Goal: Task Accomplishment & Management: Use online tool/utility

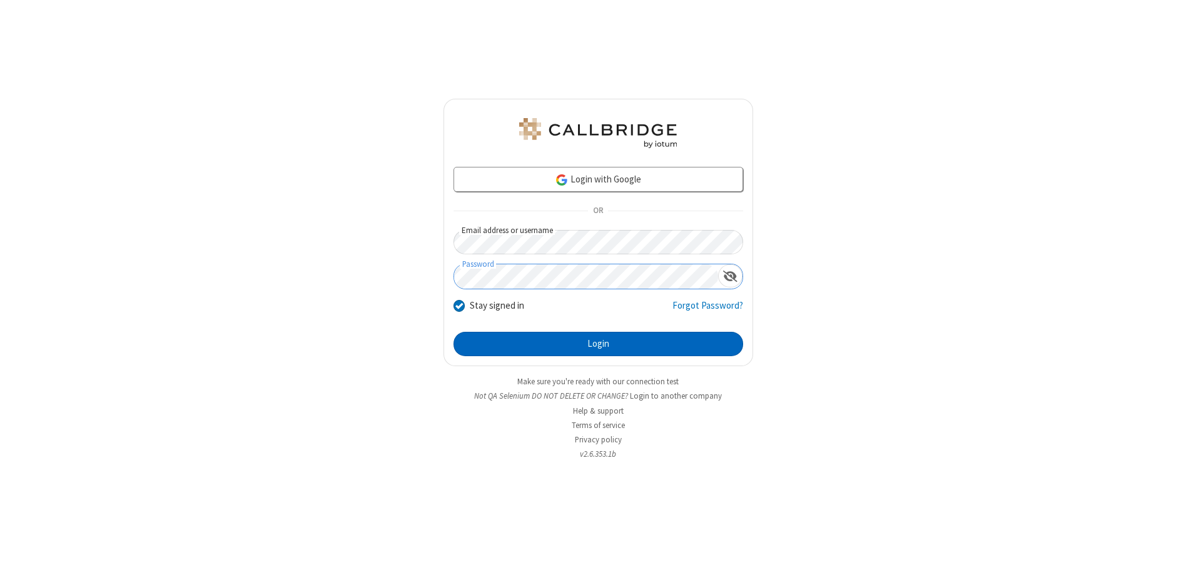
click at [598, 344] on button "Login" at bounding box center [598, 344] width 290 height 25
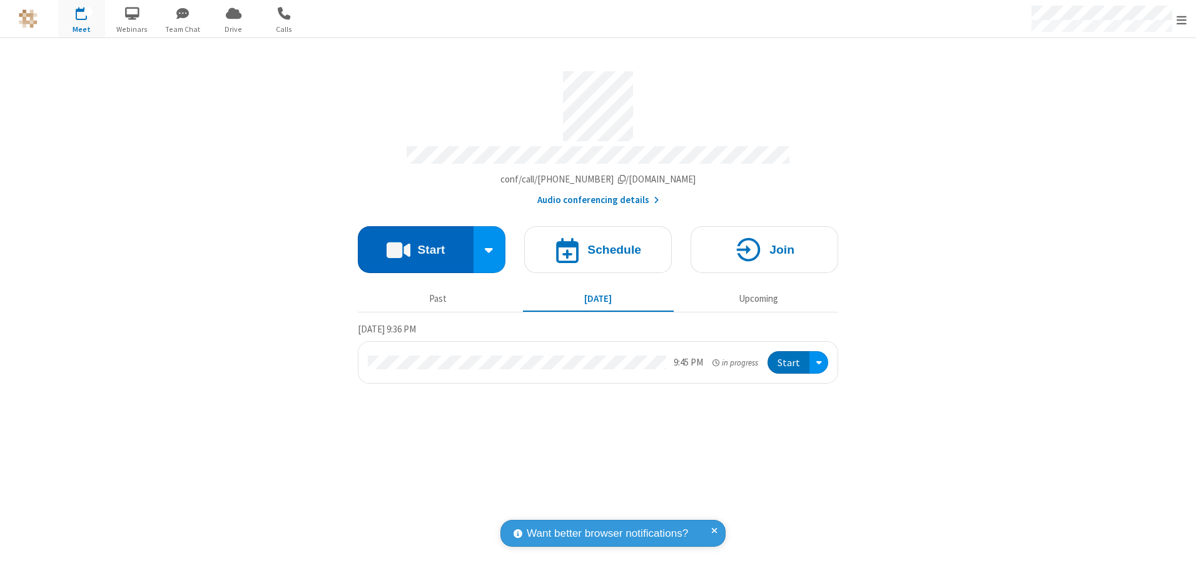
click at [415, 245] on button "Start" at bounding box center [416, 249] width 116 height 47
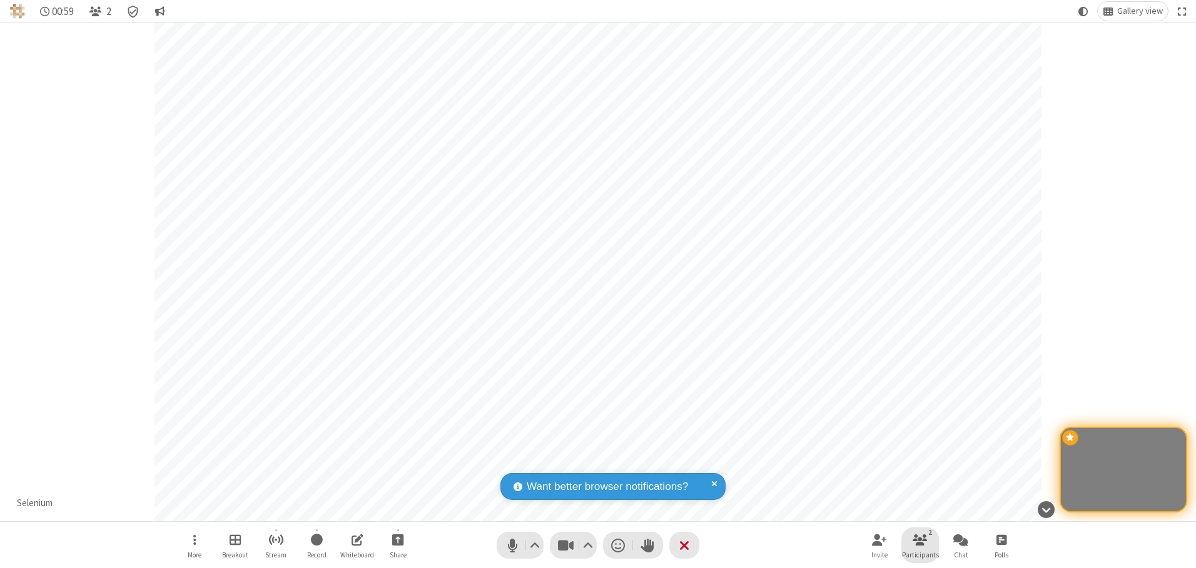
click at [920, 555] on span "Participants" at bounding box center [920, 555] width 37 height 8
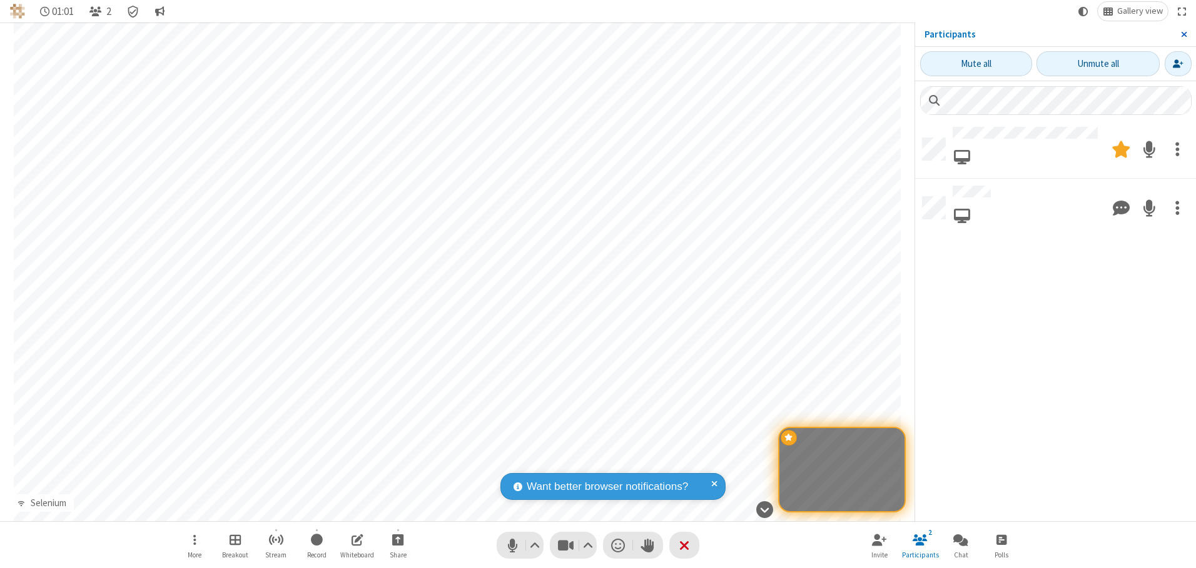
click at [1183, 34] on span "Close sidebar" at bounding box center [1184, 34] width 6 height 10
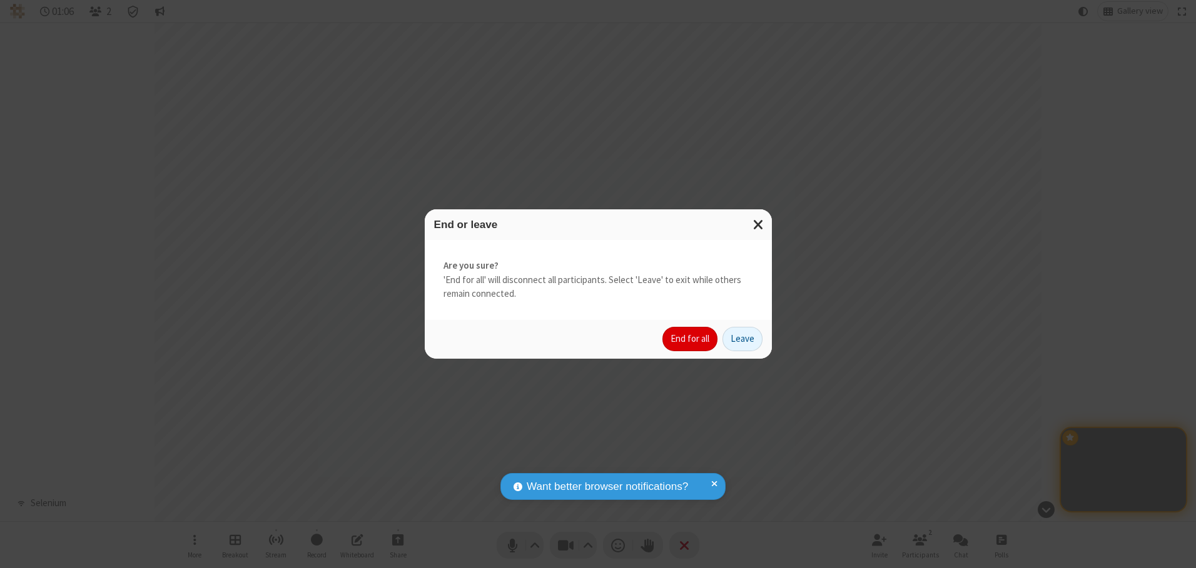
click at [690, 339] on button "End for all" at bounding box center [689, 339] width 55 height 25
